Goal: Information Seeking & Learning: Learn about a topic

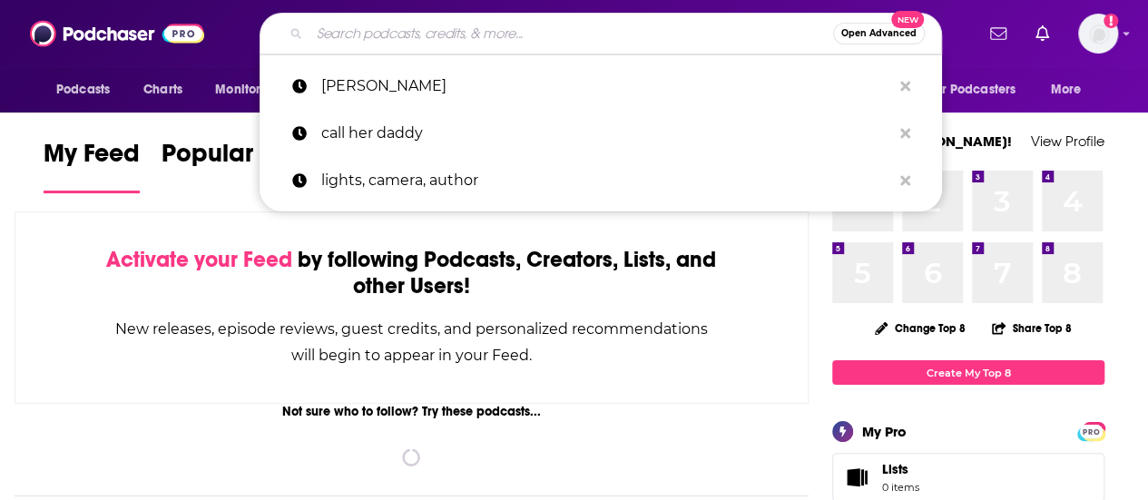
click at [503, 34] on input "Search podcasts, credits, & more..." at bounding box center [572, 33] width 524 height 29
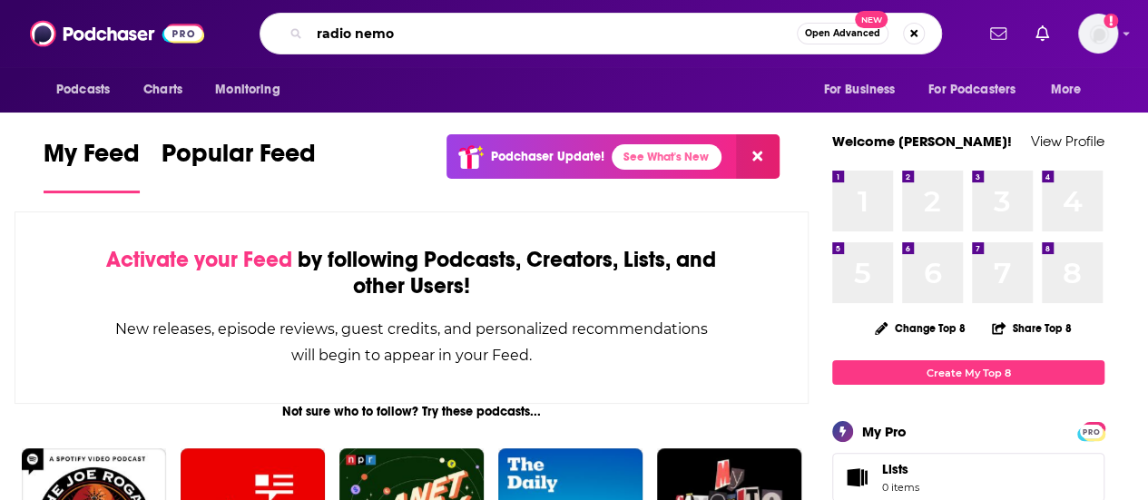
type input "radio nemo"
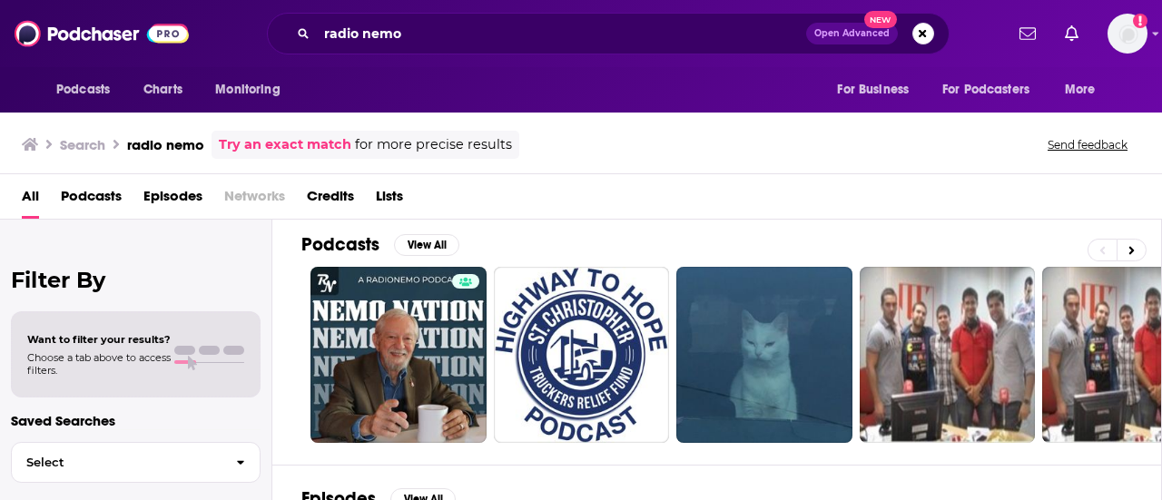
scroll to position [6, 0]
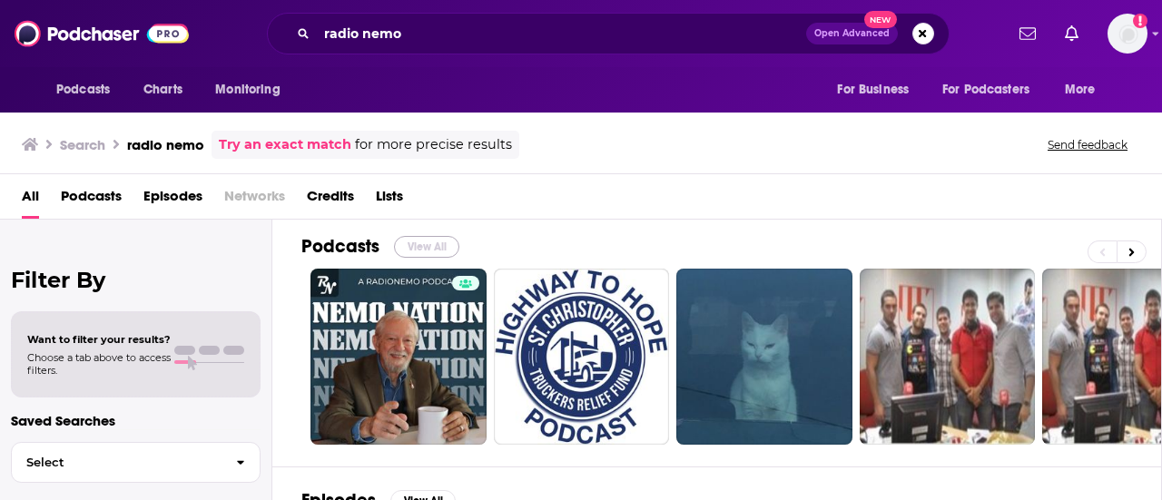
click at [428, 236] on button "View All" at bounding box center [426, 247] width 65 height 22
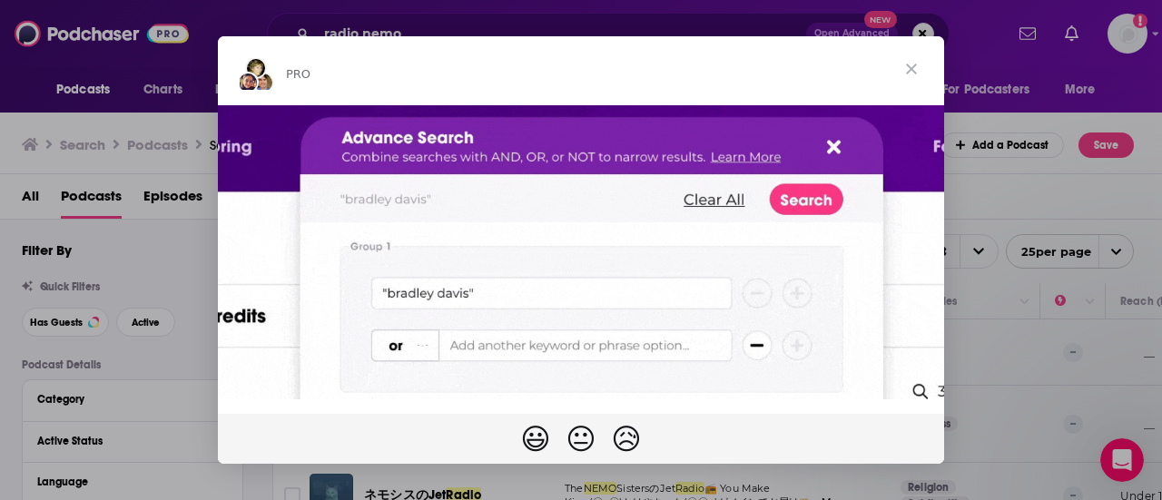
click at [916, 72] on span "Close" at bounding box center [911, 68] width 65 height 65
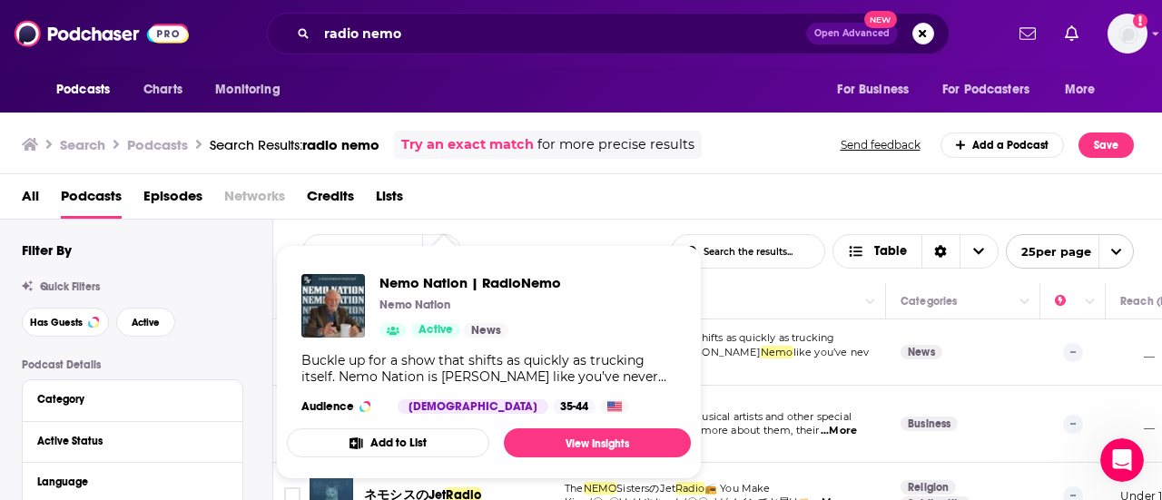
click at [419, 351] on div "Podcasts Charts Monitoring radio nemo Open Advanced New For Business For Podcas…" at bounding box center [581, 250] width 1162 height 500
click at [557, 433] on link "View Insights" at bounding box center [597, 442] width 187 height 29
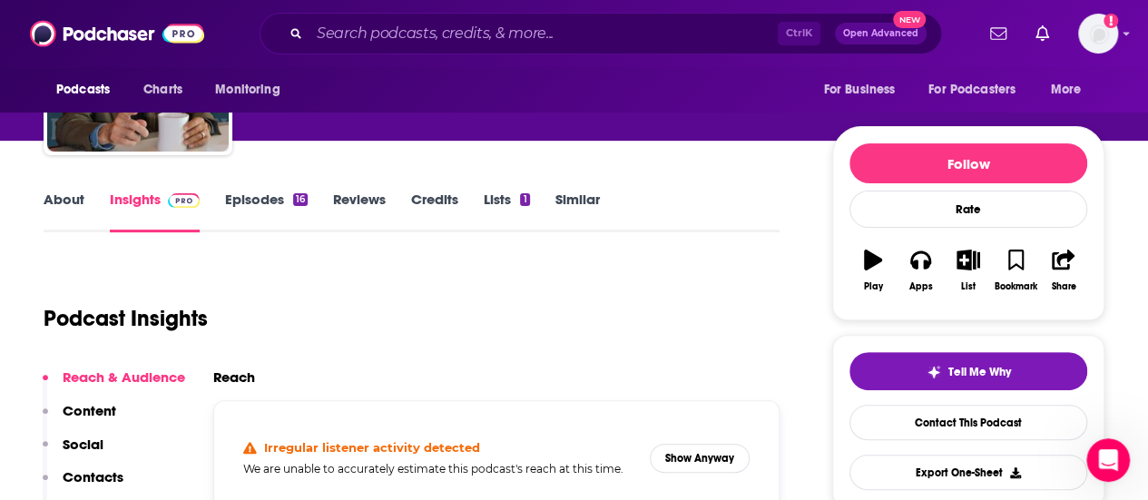
scroll to position [156, 0]
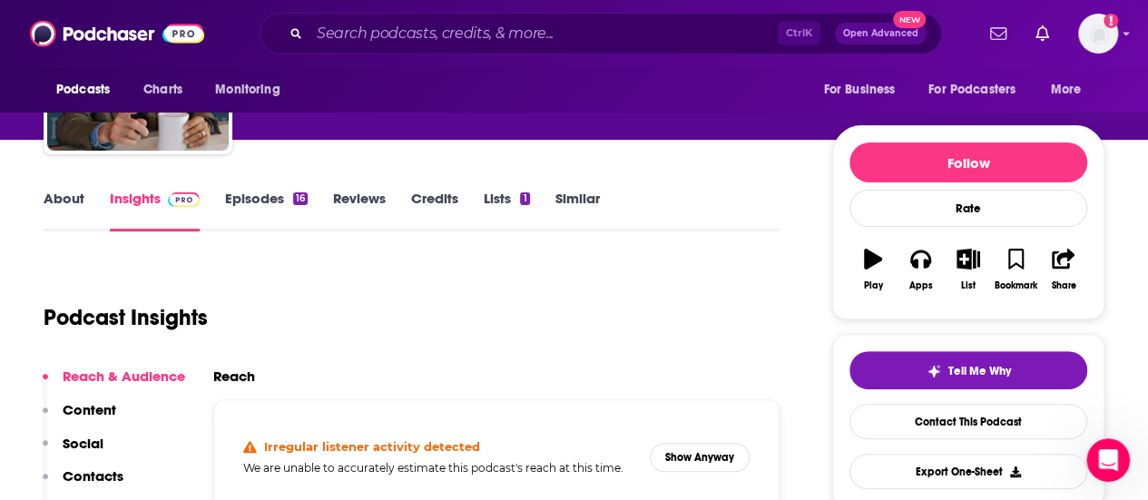
click at [60, 192] on link "About" at bounding box center [64, 211] width 41 height 42
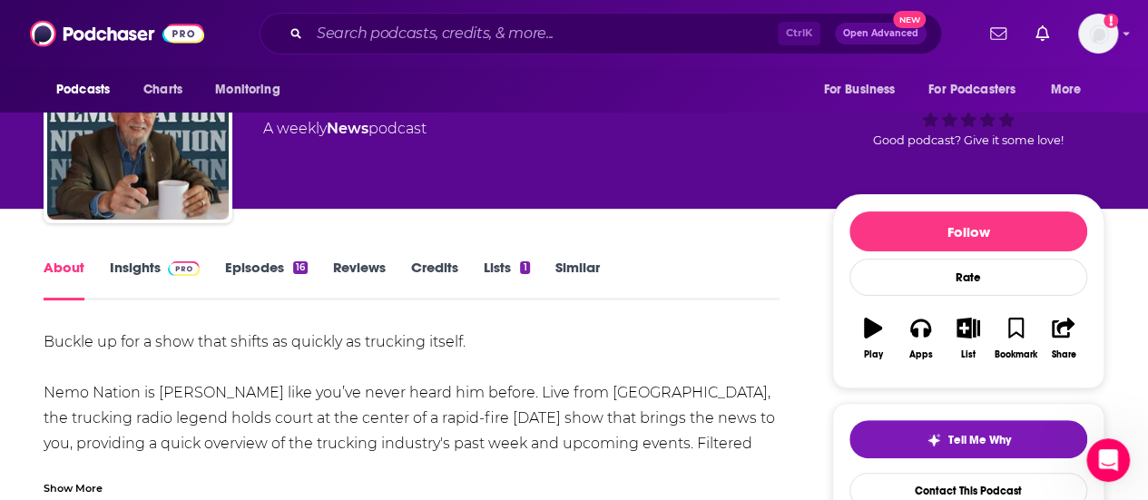
scroll to position [85, 0]
